Goal: Task Accomplishment & Management: Manage account settings

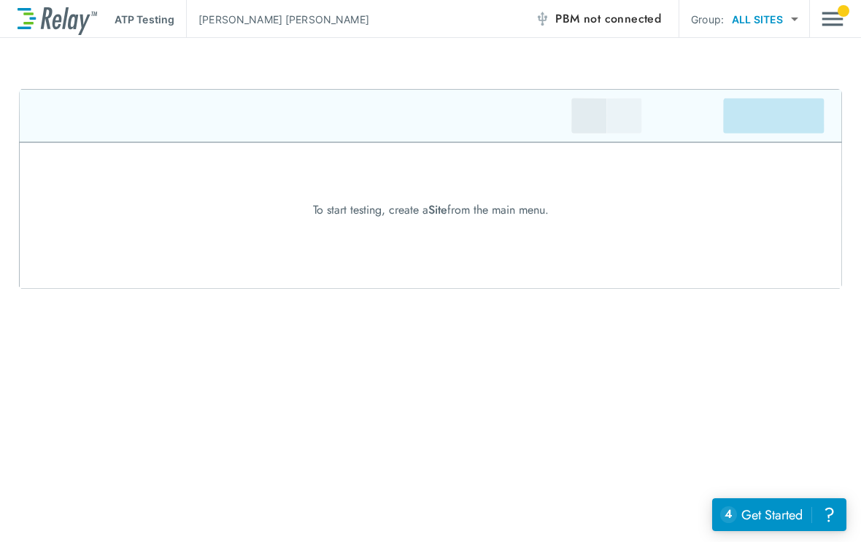
click at [780, 515] on div "Get Started" at bounding box center [771, 514] width 61 height 19
click at [763, 510] on div "Get Started" at bounding box center [771, 514] width 61 height 19
click at [851, 9] on div "ATP Testing [PERSON_NAME] PBM not connected Group: ALL SITES ********* ​" at bounding box center [430, 19] width 861 height 38
click at [840, 18] on img "Main menu" at bounding box center [832, 19] width 22 height 28
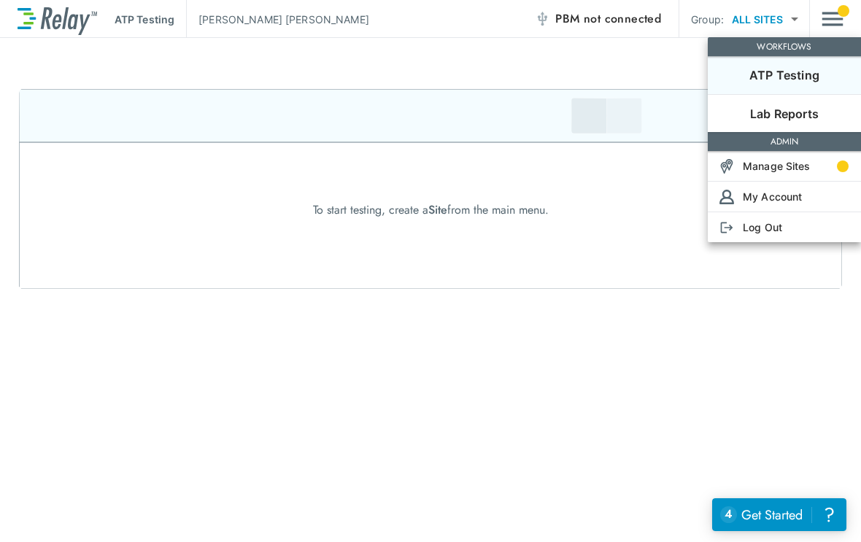
click at [809, 70] on p "ATP Testing" at bounding box center [784, 75] width 70 height 18
click at [787, 164] on p "Manage Sites" at bounding box center [776, 165] width 68 height 15
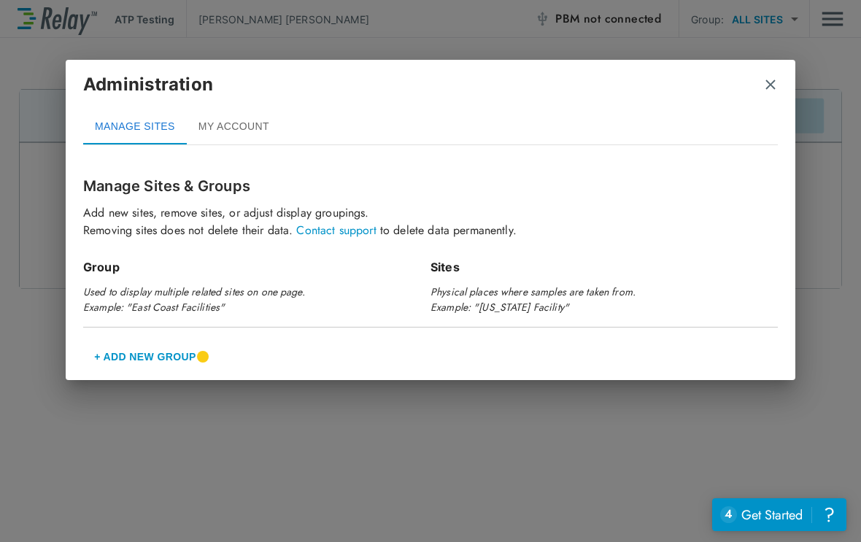
click at [239, 132] on button "MY ACCOUNT" at bounding box center [234, 126] width 94 height 35
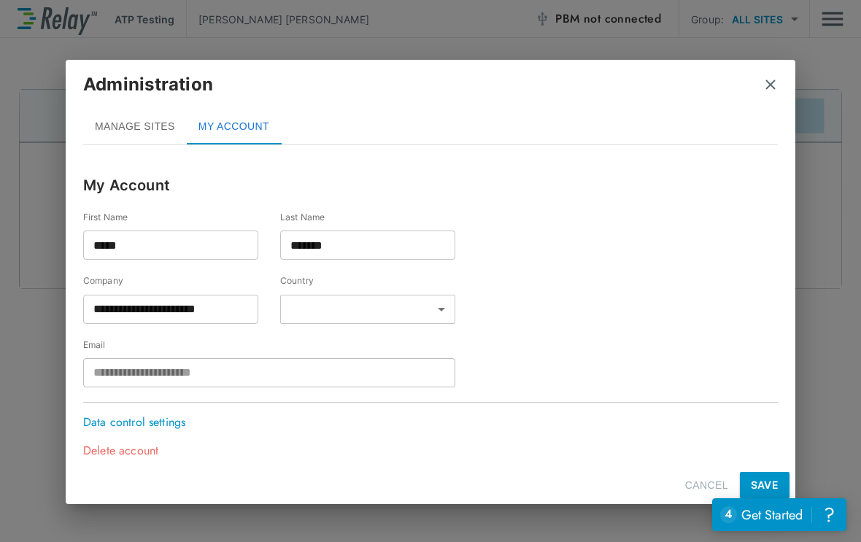
click at [761, 74] on div "Administration" at bounding box center [430, 90] width 694 height 38
click at [769, 78] on img "close" at bounding box center [770, 84] width 15 height 15
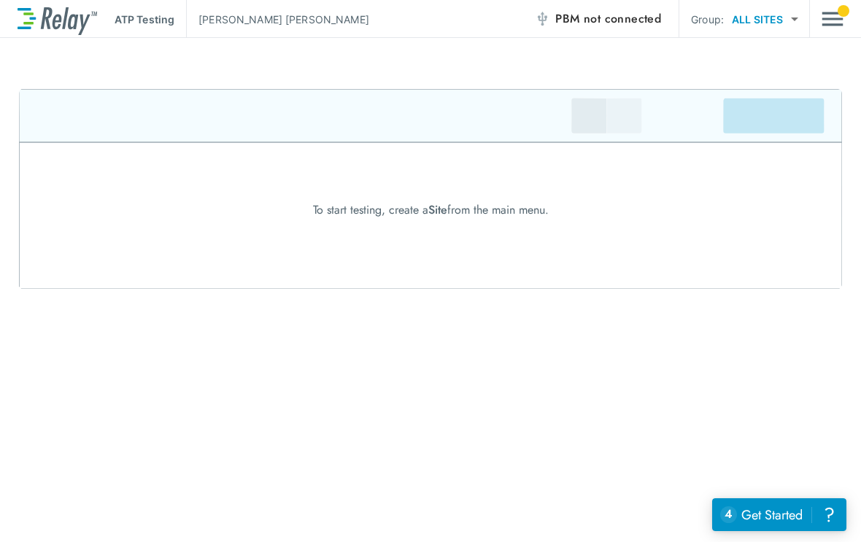
click at [837, 16] on img "Main menu" at bounding box center [832, 19] width 22 height 28
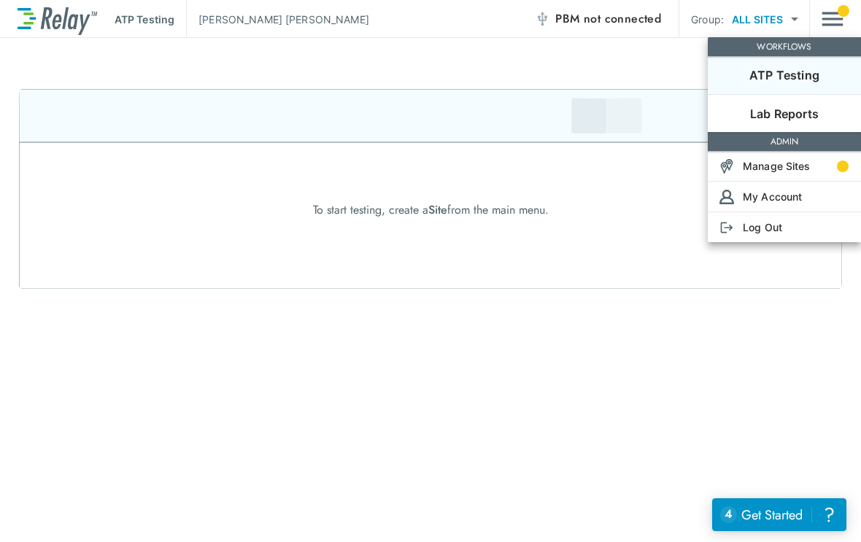
click at [785, 156] on li "Manage Sites" at bounding box center [783, 166] width 153 height 30
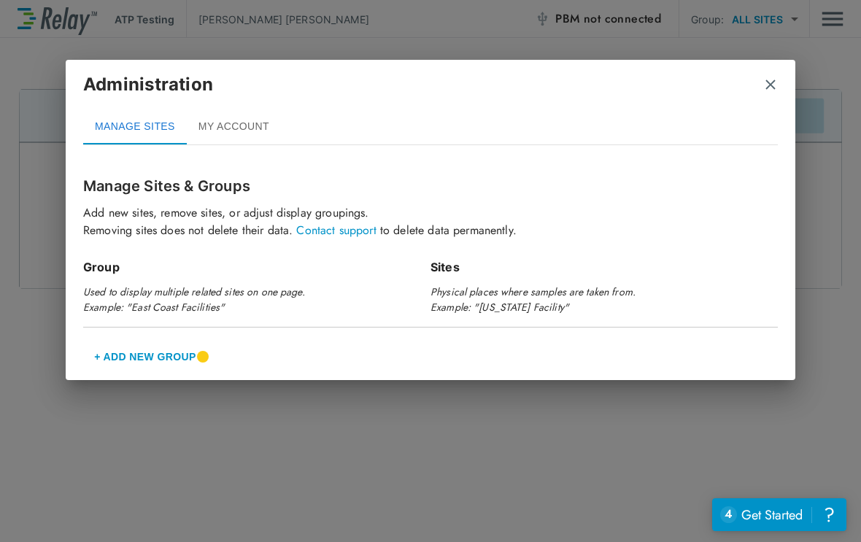
click at [476, 285] on em "Physical places where samples are taken from. Example: "[US_STATE] Facility"" at bounding box center [532, 299] width 205 height 30
click at [155, 360] on button "+ Add New Group" at bounding box center [145, 356] width 124 height 35
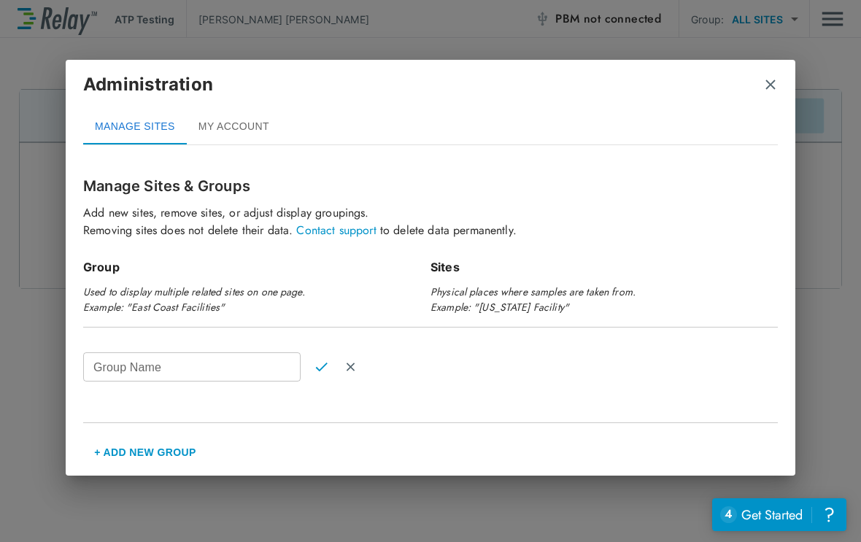
click at [187, 357] on input "Group Name" at bounding box center [191, 366] width 217 height 29
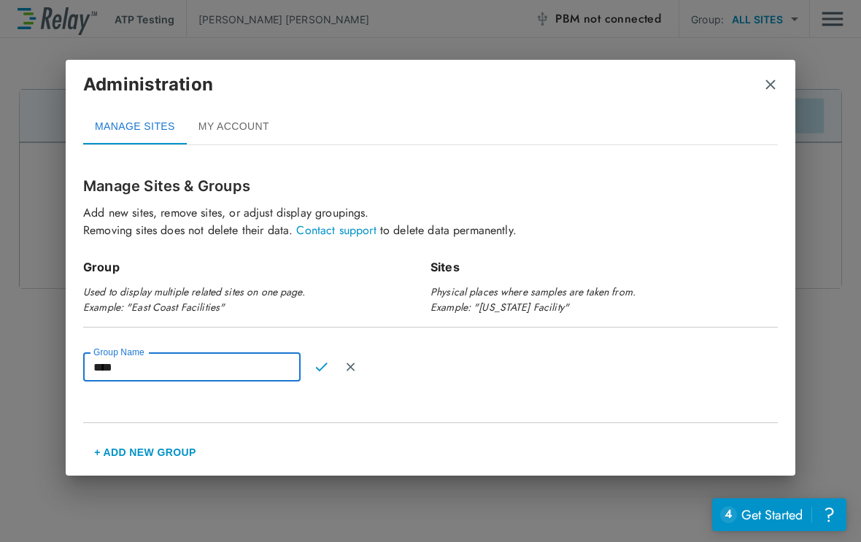
type input "****"
click at [321, 367] on img "Confirm" at bounding box center [321, 366] width 12 height 13
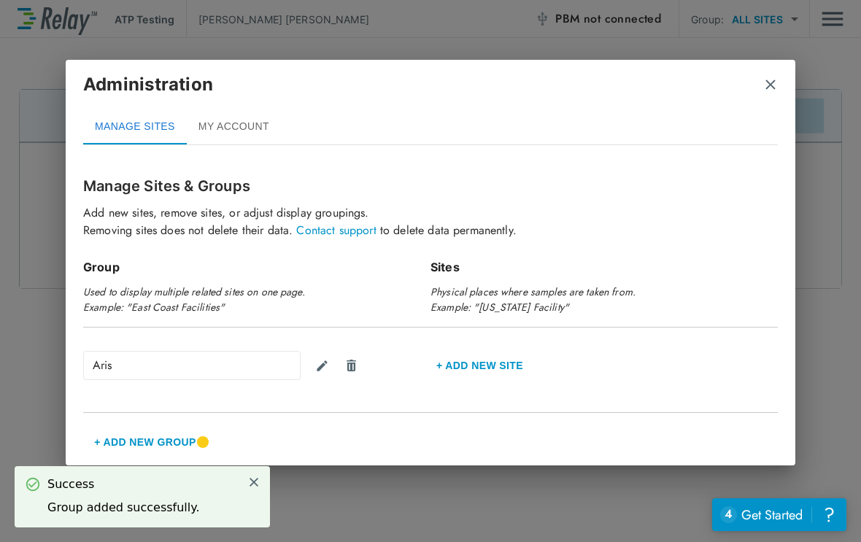
click at [472, 366] on button "+ Add new Site" at bounding box center [479, 365] width 98 height 35
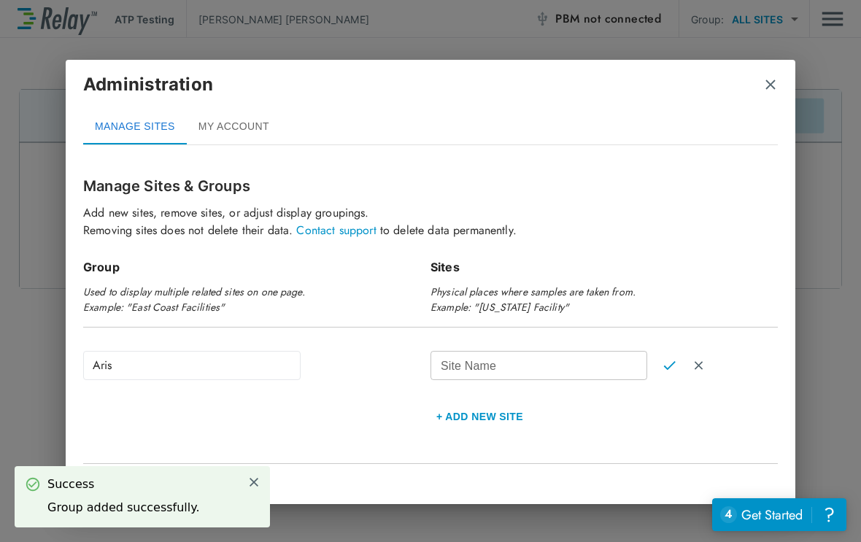
click at [543, 370] on input "Site Name" at bounding box center [538, 365] width 217 height 29
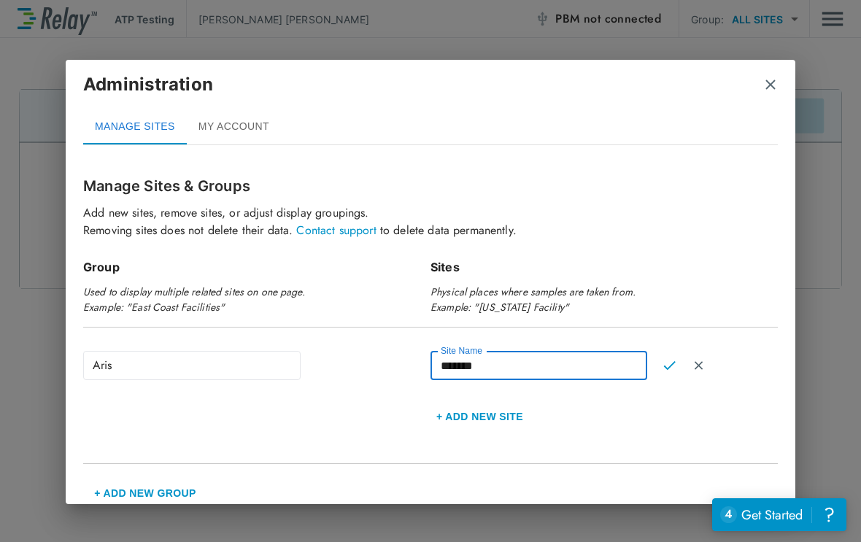
type input "********"
click at [668, 362] on img "Confirm" at bounding box center [669, 365] width 12 height 13
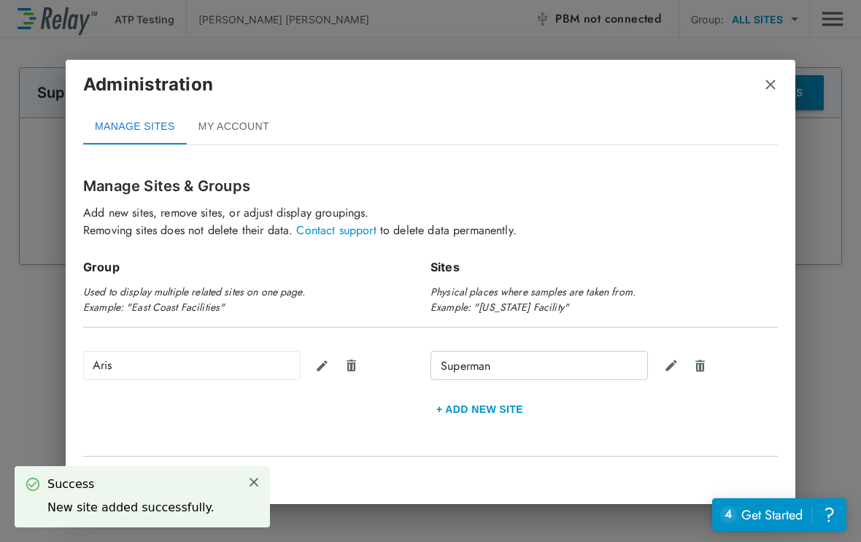
click at [502, 408] on button "+ Add new Site" at bounding box center [479, 409] width 98 height 35
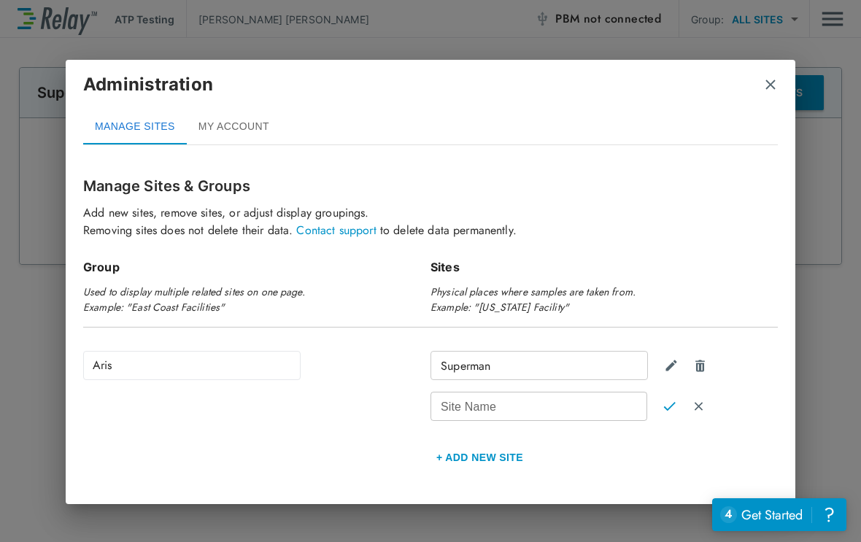
click at [577, 408] on input "Site Name" at bounding box center [538, 406] width 217 height 29
type input "*********"
click at [665, 407] on img "Confirm" at bounding box center [669, 406] width 12 height 13
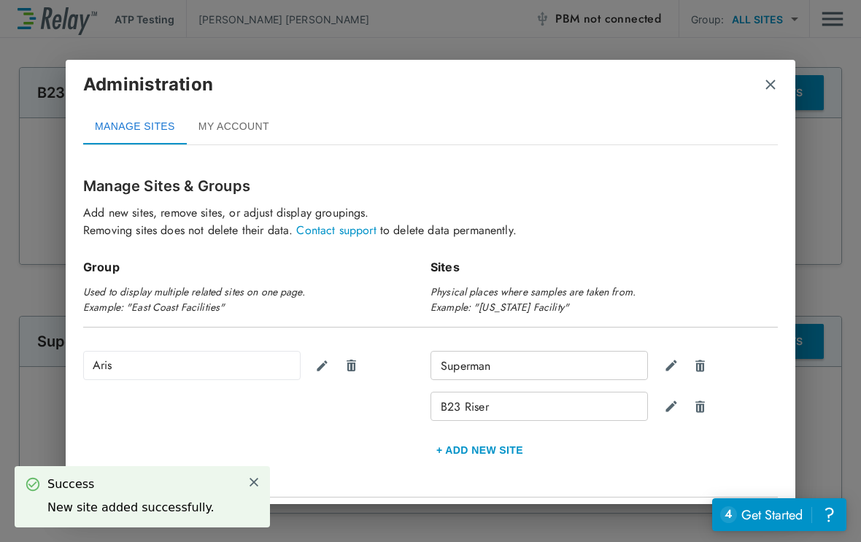
click at [482, 451] on button "+ Add new Site" at bounding box center [479, 449] width 98 height 35
click at [490, 440] on div "Site Name Site Name" at bounding box center [538, 446] width 217 height 29
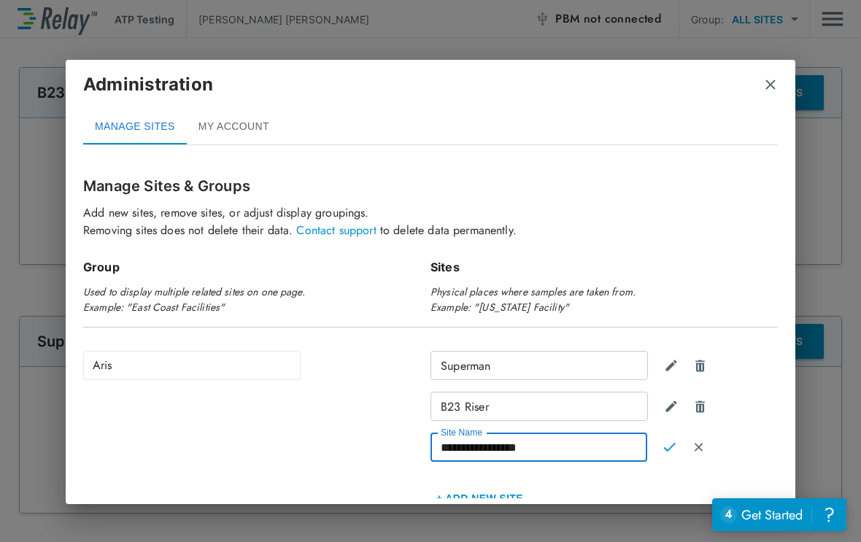
type input "**********"
click at [669, 443] on img "Confirm" at bounding box center [669, 446] width 12 height 13
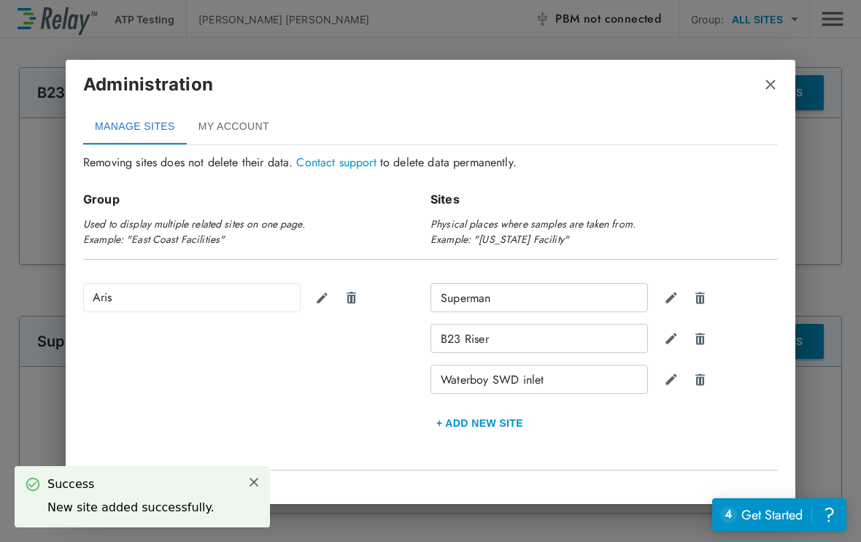
scroll to position [67, 0]
click at [502, 421] on button "+ Add new Site" at bounding box center [479, 423] width 98 height 35
click at [538, 412] on input "Site Name" at bounding box center [538, 420] width 217 height 29
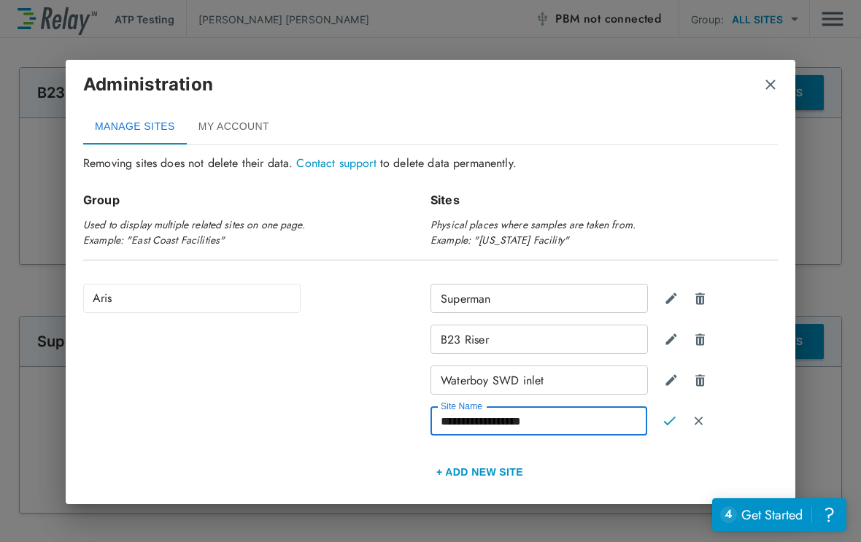
type input "**********"
click at [673, 420] on img "Confirm" at bounding box center [669, 420] width 12 height 13
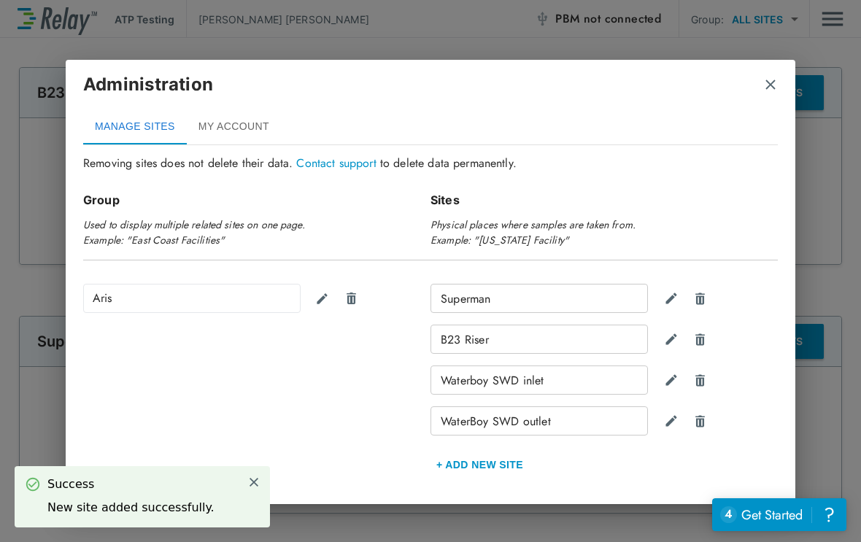
click at [475, 465] on button "+ Add new Site" at bounding box center [479, 464] width 98 height 35
click at [516, 462] on input "Site Name" at bounding box center [538, 461] width 217 height 29
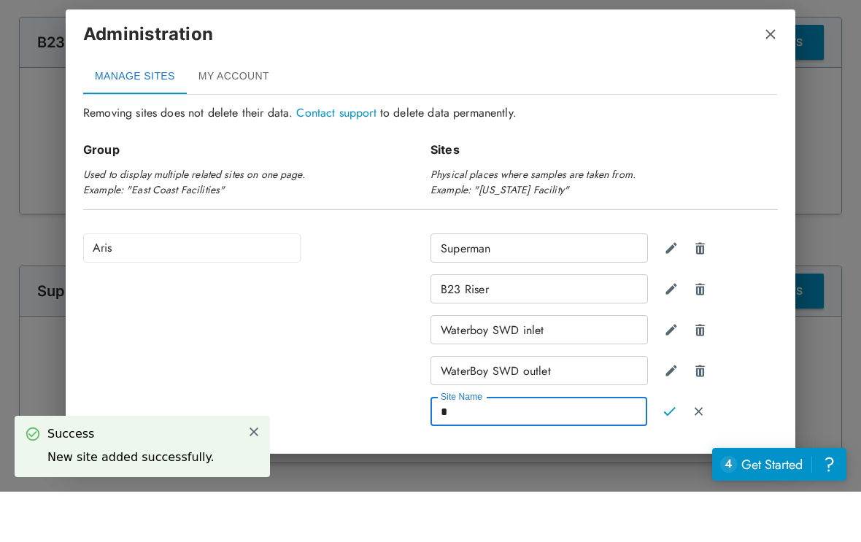
scroll to position [24, 0]
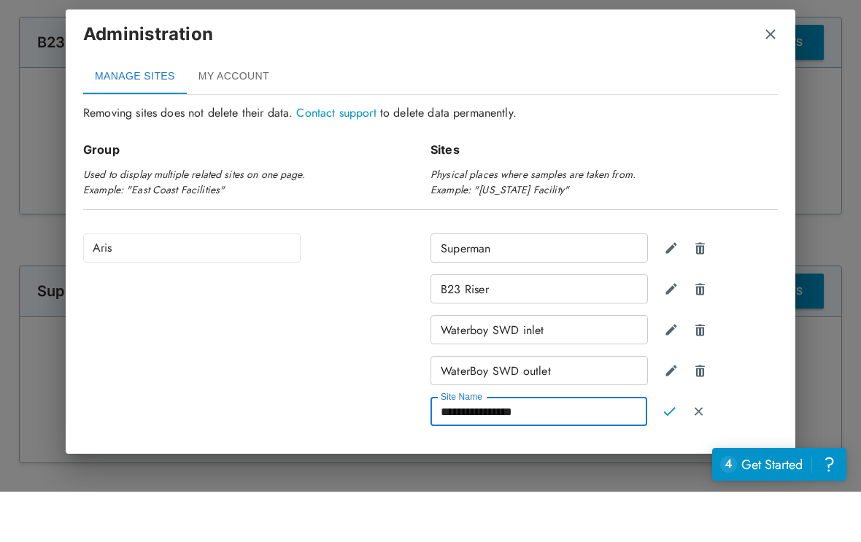
type input "**********"
click at [665, 455] on img "Confirm" at bounding box center [669, 461] width 12 height 13
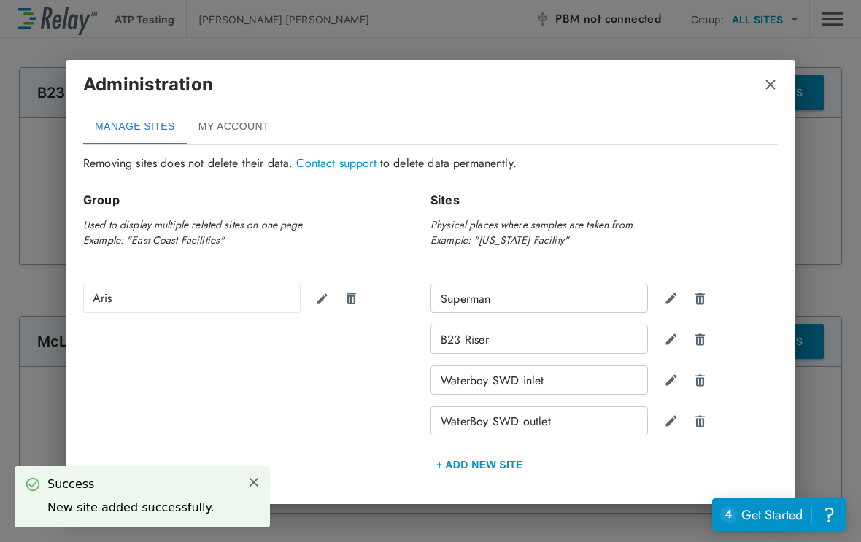
click at [499, 464] on button "+ Add new Site" at bounding box center [479, 464] width 98 height 35
click at [543, 505] on input "Site Name" at bounding box center [538, 502] width 217 height 29
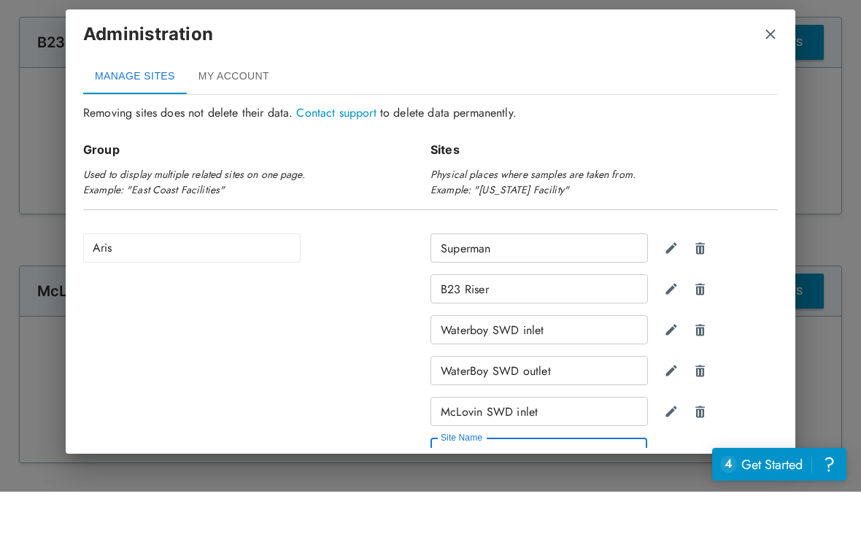
type input "**********"
click at [673, 496] on img "Confirm" at bounding box center [669, 502] width 12 height 13
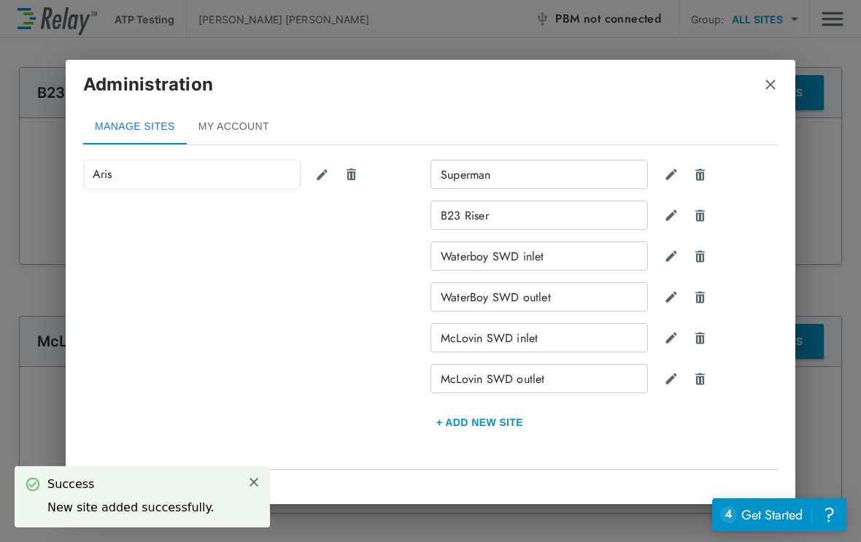
scroll to position [190, 0]
click at [486, 430] on button "+ Add new Site" at bounding box center [479, 423] width 98 height 35
click at [525, 417] on input "Site Name" at bounding box center [538, 420] width 217 height 29
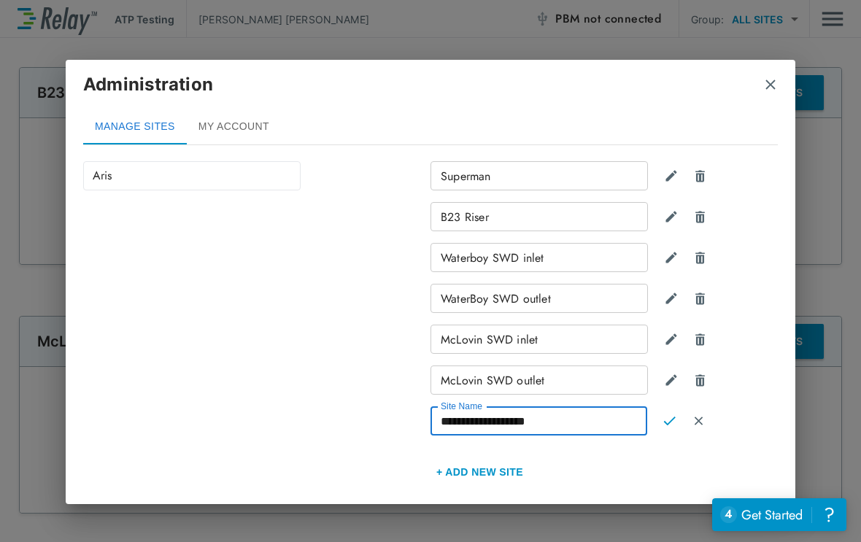
type input "**********"
click at [675, 421] on img "Confirm" at bounding box center [669, 420] width 12 height 13
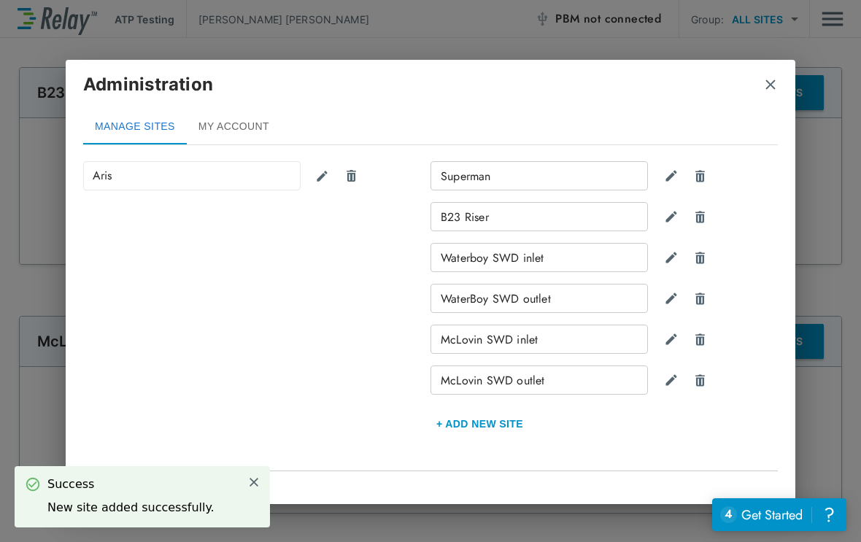
click at [493, 419] on button "+ Add new Site" at bounding box center [479, 423] width 98 height 35
click at [577, 458] on input "Site Name" at bounding box center [538, 461] width 217 height 29
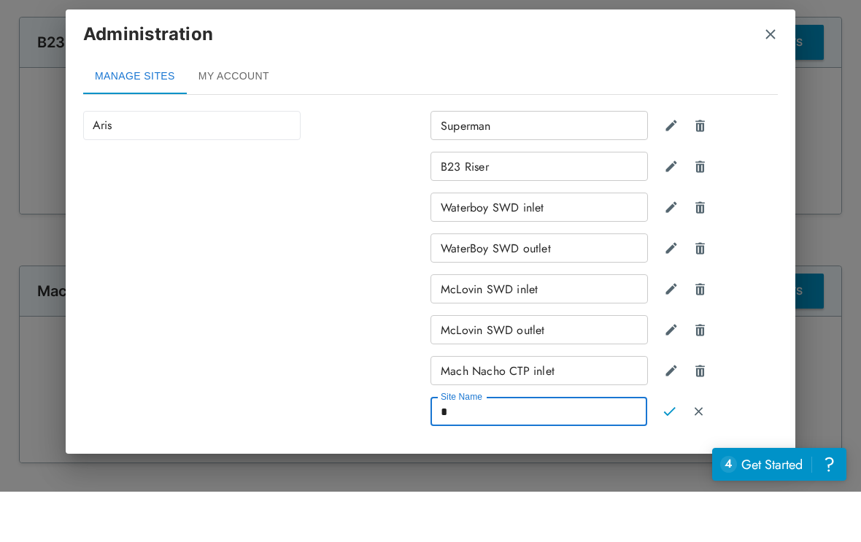
scroll to position [24, 0]
type input "**********"
click at [674, 455] on img "Confirm" at bounding box center [669, 461] width 12 height 13
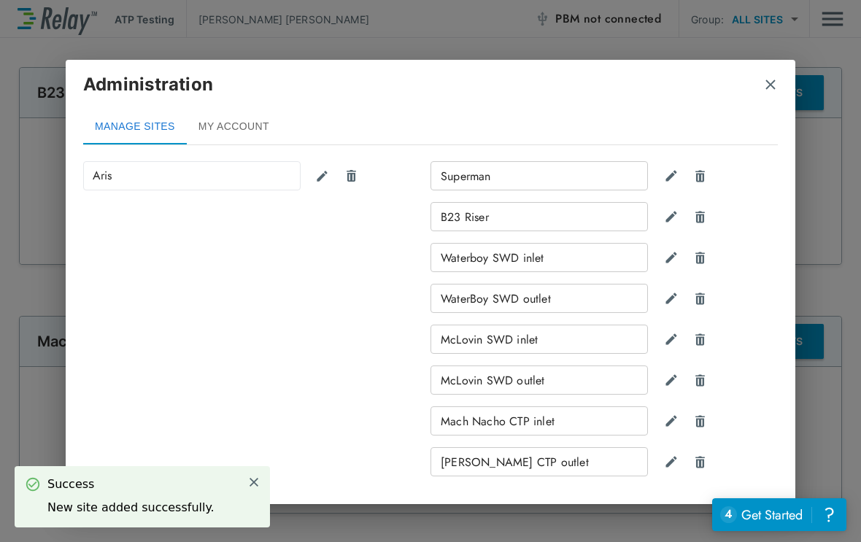
click at [190, 182] on div "Aris" at bounding box center [191, 175] width 217 height 29
click at [323, 180] on img "Edit group" at bounding box center [322, 176] width 14 height 14
click at [193, 172] on input "****" at bounding box center [191, 175] width 217 height 29
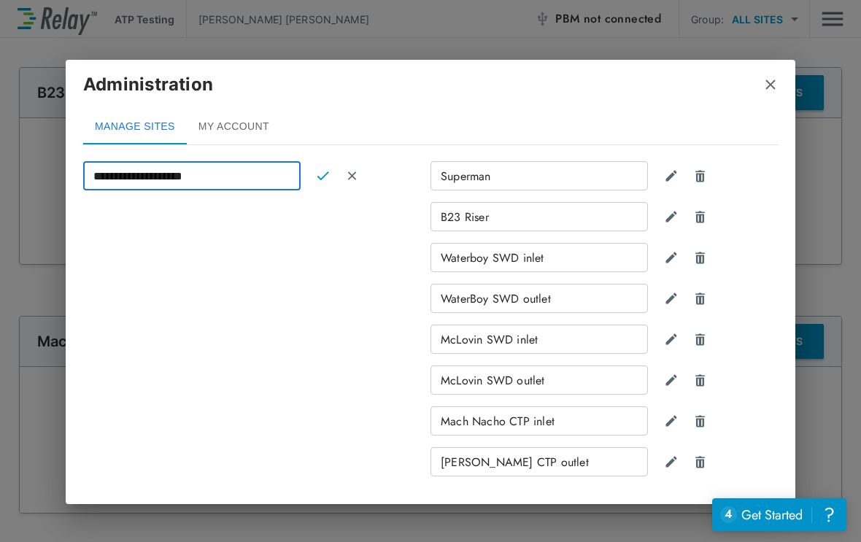
type input "**********"
click at [323, 177] on img "Confirm" at bounding box center [322, 175] width 12 height 13
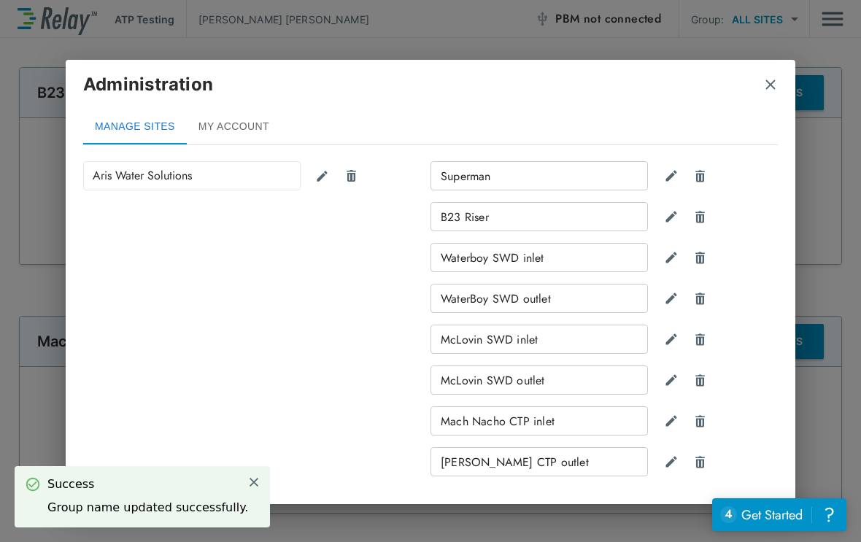
click at [777, 81] on img "close" at bounding box center [770, 84] width 15 height 15
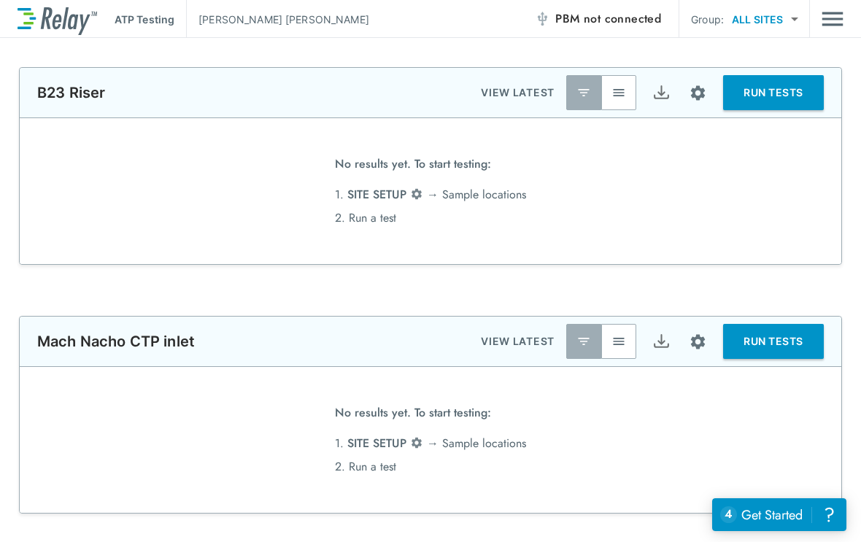
click at [486, 183] on li "1. SITE SETUP → [GEOGRAPHIC_DATA] locations" at bounding box center [430, 194] width 191 height 23
click at [407, 183] on li "1. SITE SETUP → [GEOGRAPHIC_DATA] locations" at bounding box center [430, 194] width 191 height 23
click at [622, 85] on img "button" at bounding box center [618, 92] width 15 height 15
click at [584, 85] on img "button" at bounding box center [583, 92] width 15 height 15
click at [700, 84] on img "Site setup" at bounding box center [697, 93] width 18 height 18
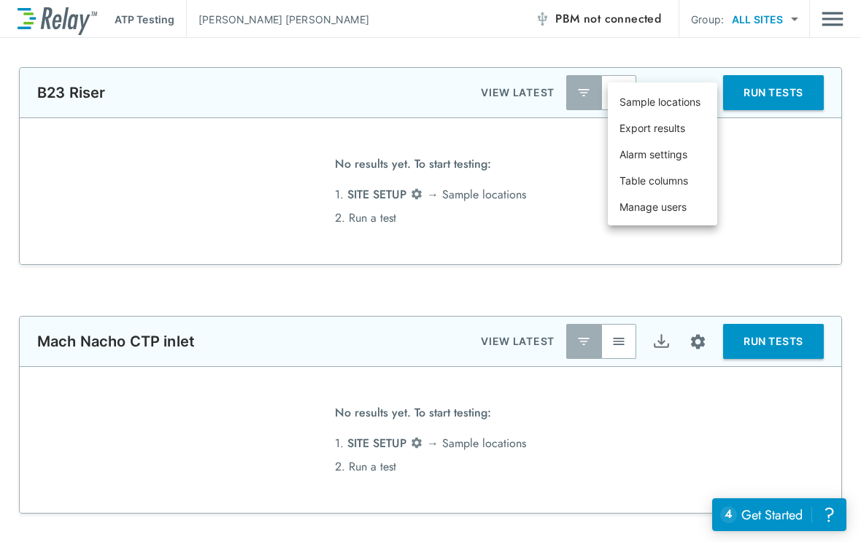
click at [780, 168] on div at bounding box center [430, 271] width 861 height 542
